Goal: Information Seeking & Learning: Learn about a topic

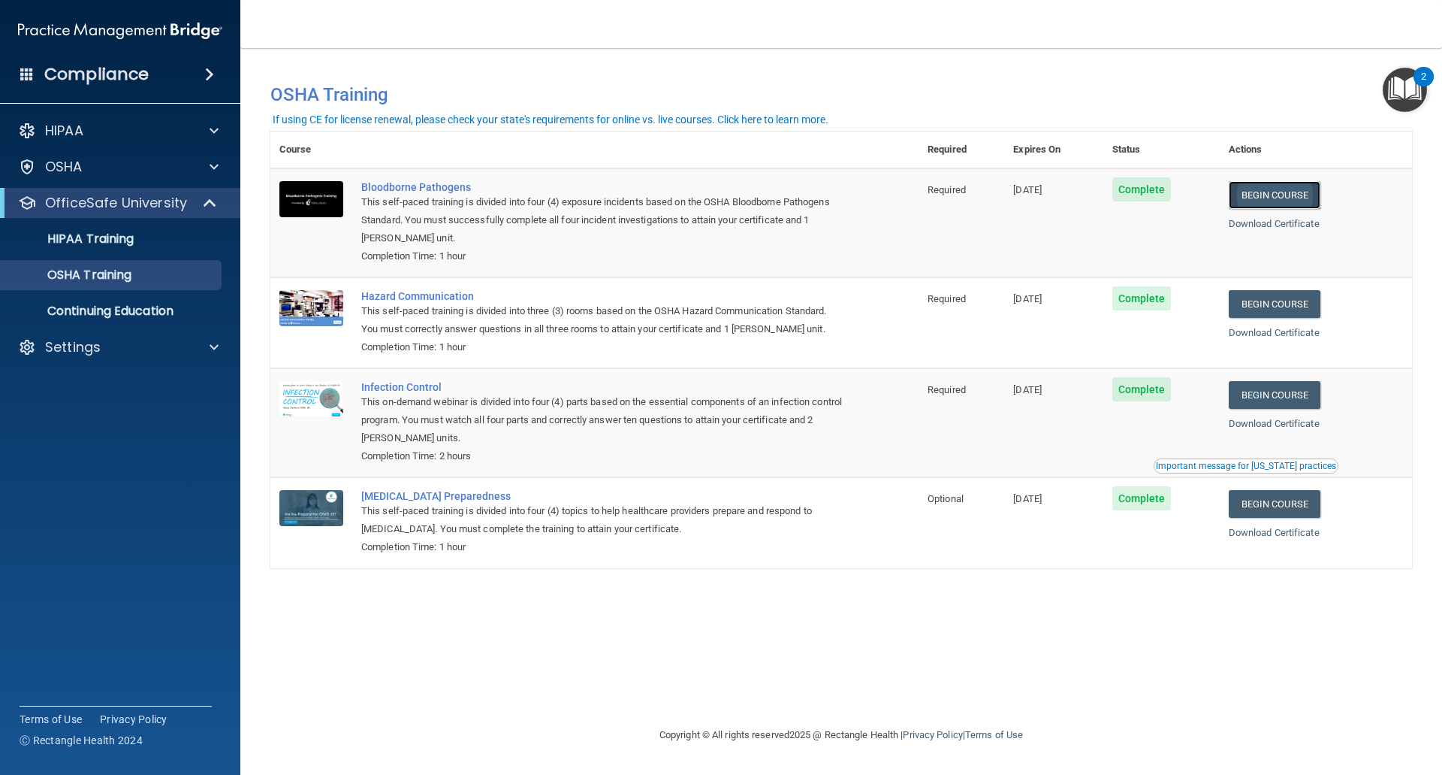
click at [1288, 194] on link "Begin Course" at bounding box center [1275, 195] width 92 height 28
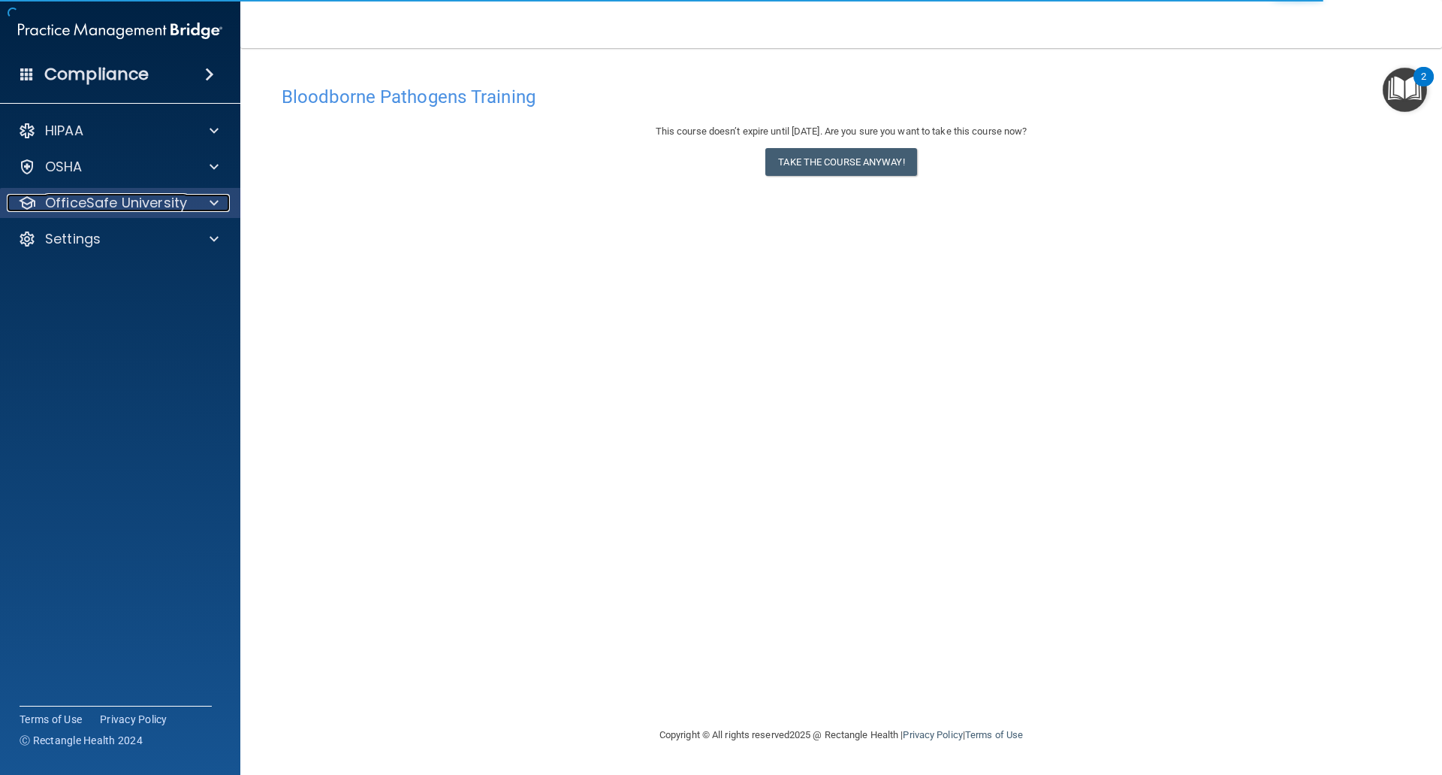
click at [113, 202] on p "OfficeSafe University" at bounding box center [116, 203] width 142 height 18
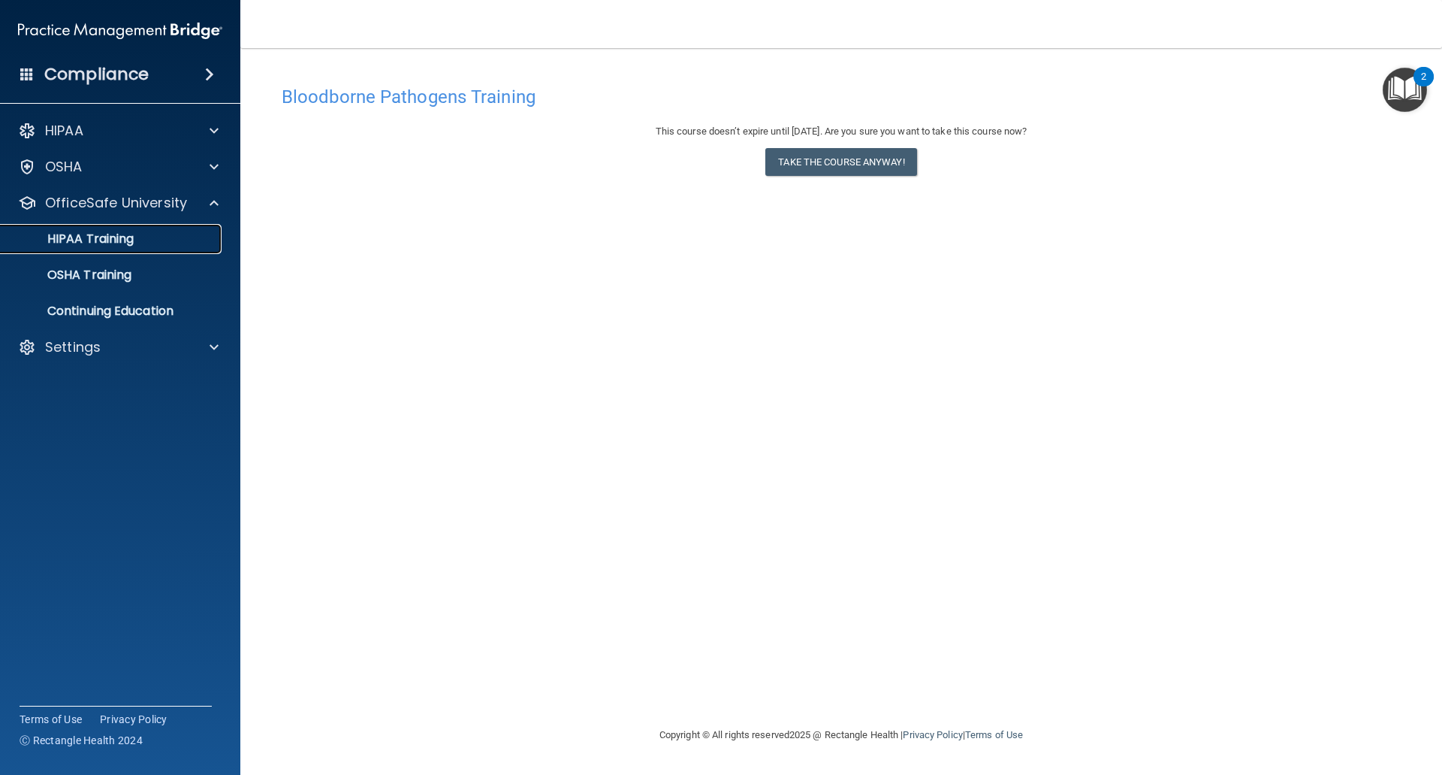
click at [126, 241] on p "HIPAA Training" at bounding box center [72, 238] width 124 height 15
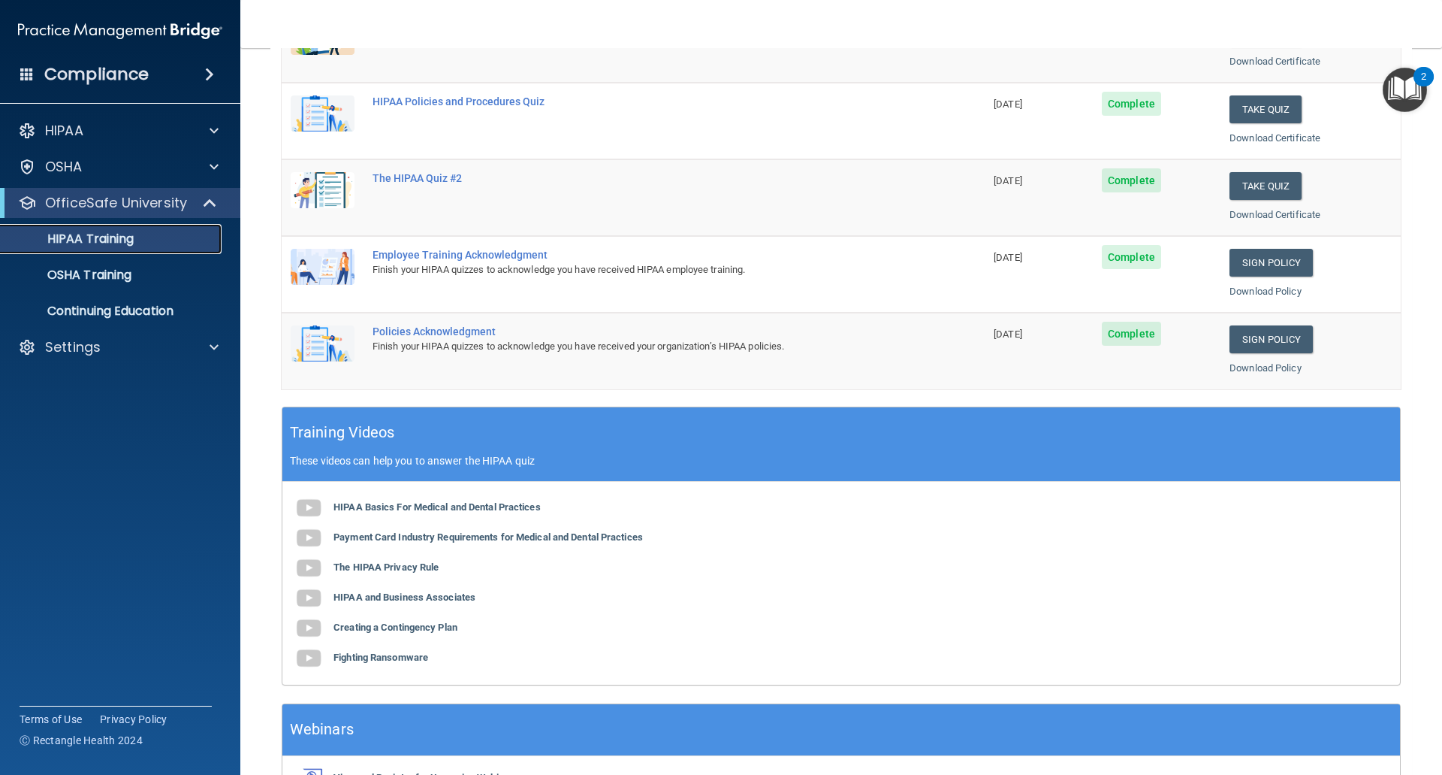
scroll to position [357, 0]
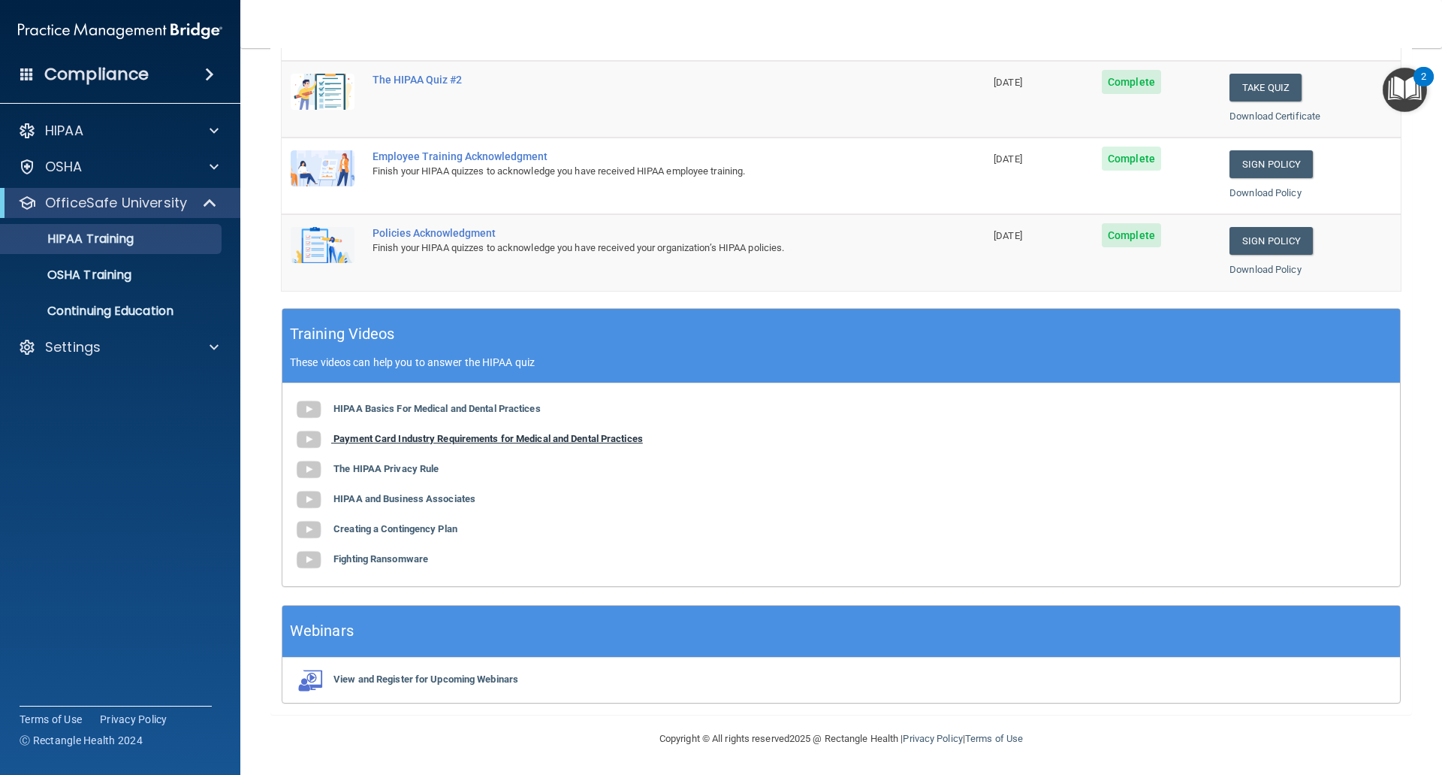
click at [464, 436] on b "Payment Card Industry Requirements for Medical and Dental Practices" at bounding box center [489, 438] width 310 height 11
